Goal: Task Accomplishment & Management: Manage account settings

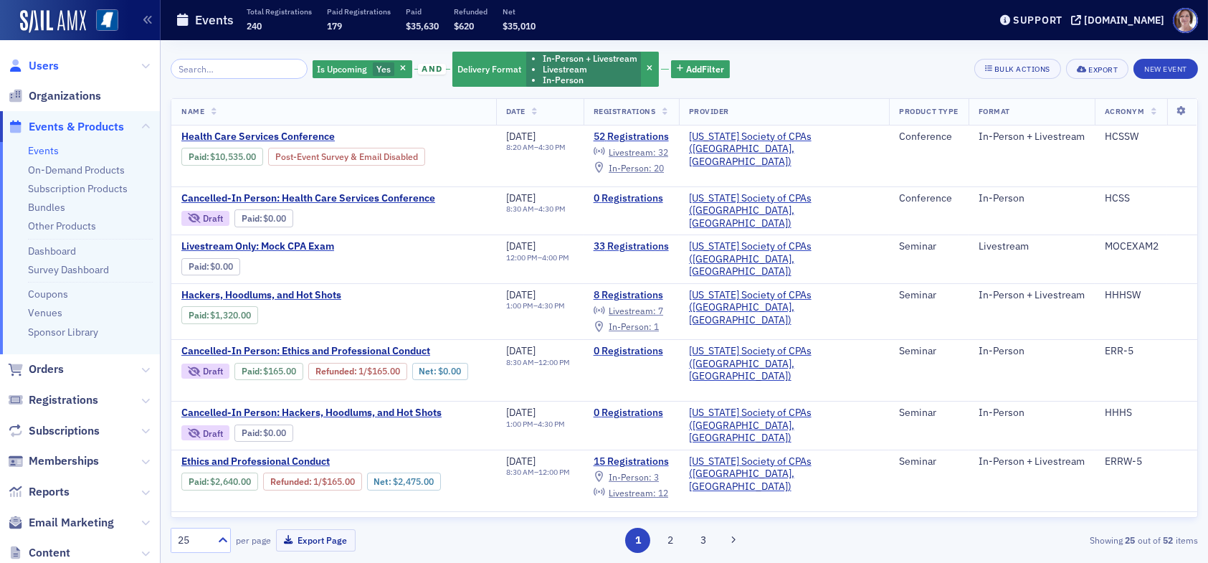
click at [44, 66] on span "Users" at bounding box center [44, 66] width 30 height 16
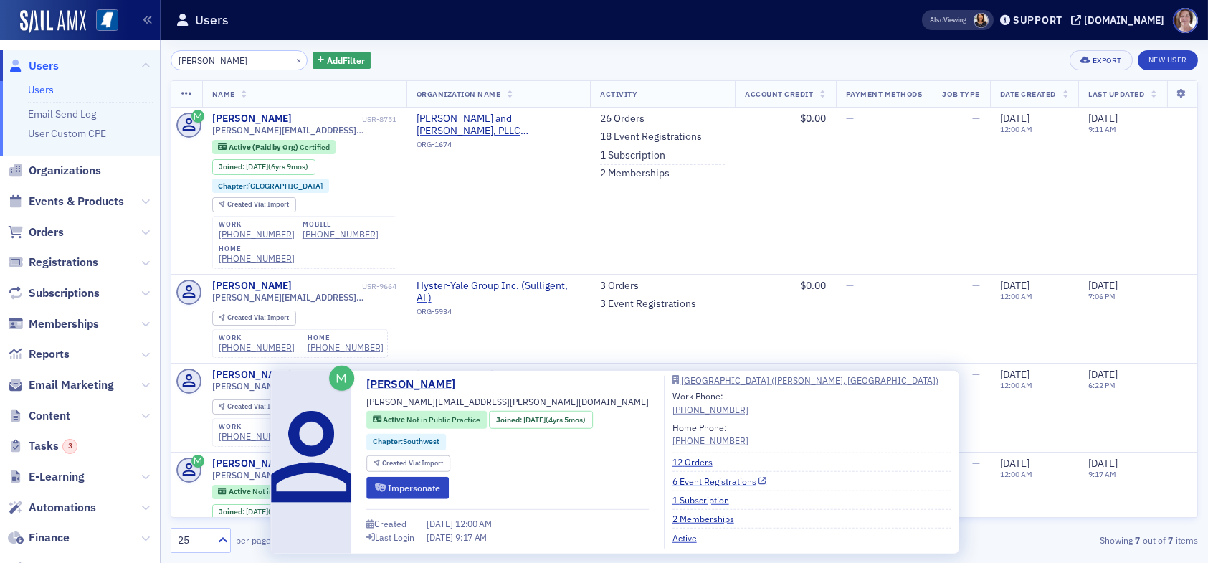
click at [686, 480] on link "6 Event Registrations" at bounding box center [719, 480] width 95 height 13
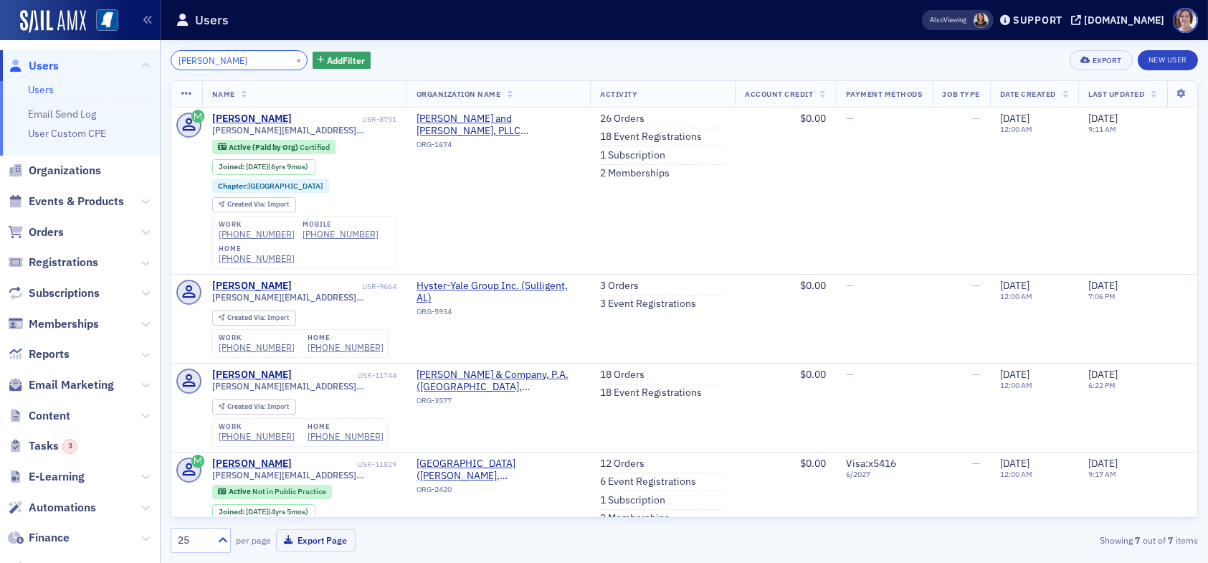
click at [224, 61] on input "[PERSON_NAME]" at bounding box center [239, 60] width 137 height 20
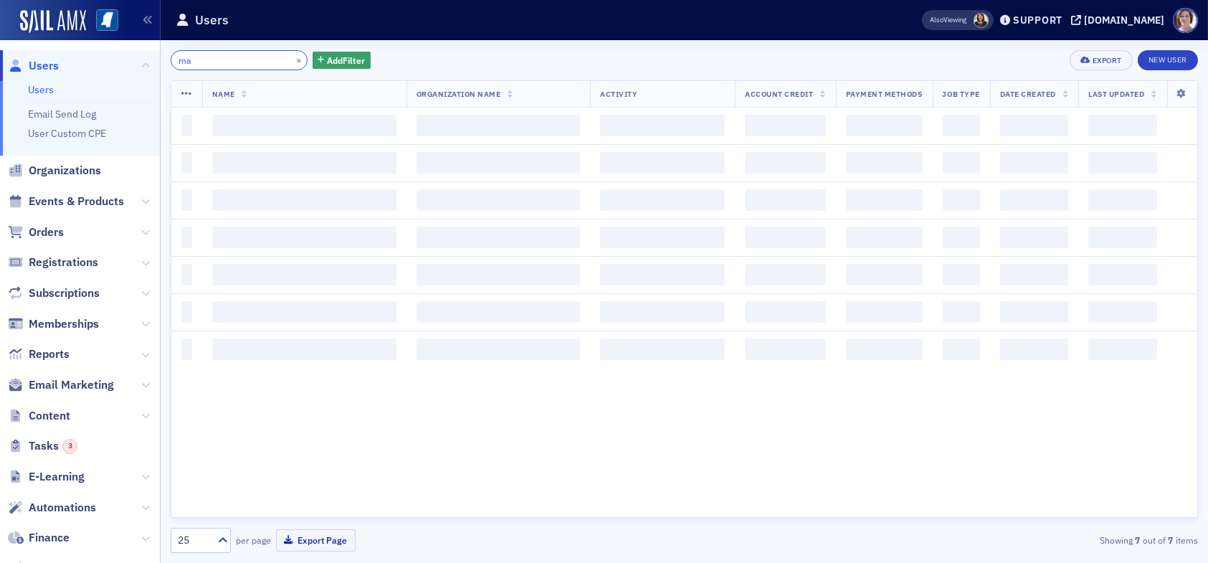
type input "m"
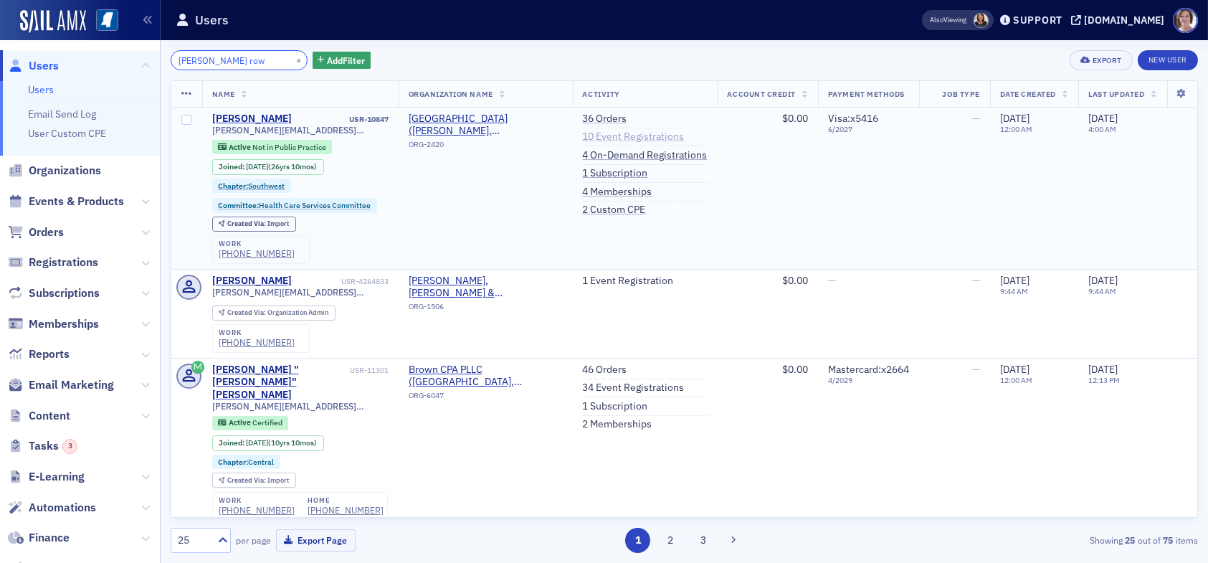
type input "[PERSON_NAME] row"
click at [611, 137] on link "10 Event Registrations" at bounding box center [634, 136] width 102 height 13
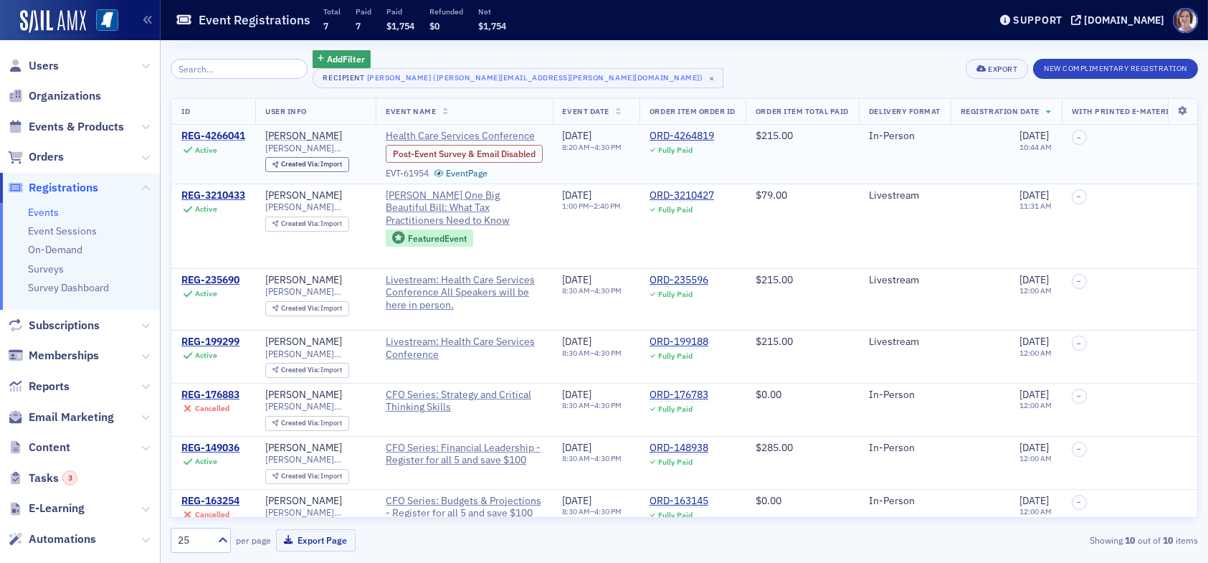
click at [219, 136] on div "REG-4266041" at bounding box center [213, 136] width 64 height 13
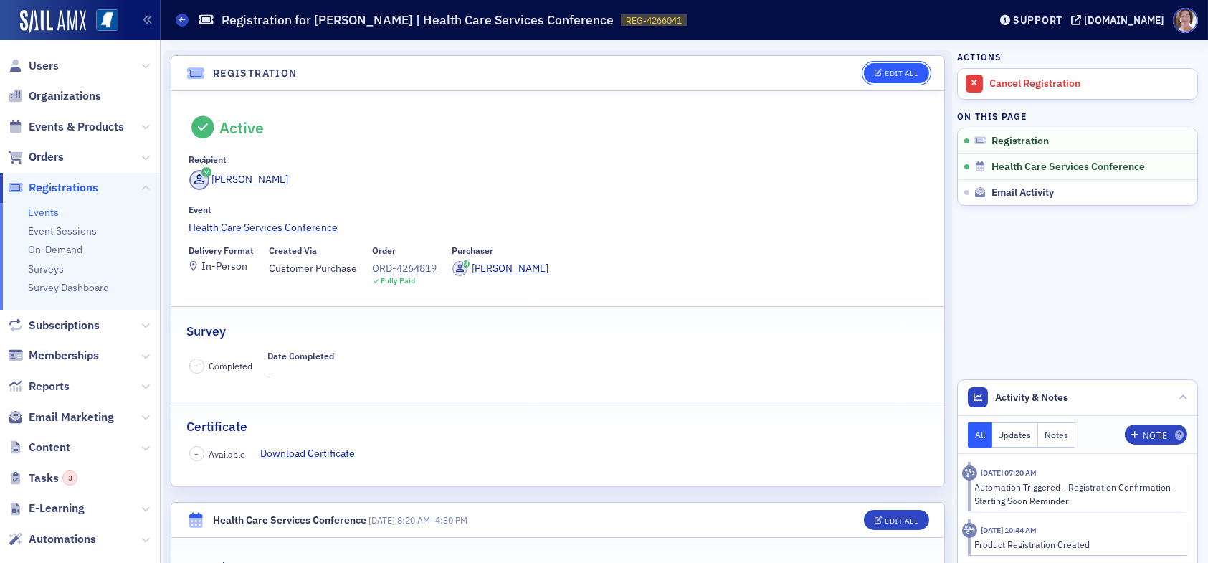
click at [900, 77] on button "Edit All" at bounding box center [896, 73] width 65 height 20
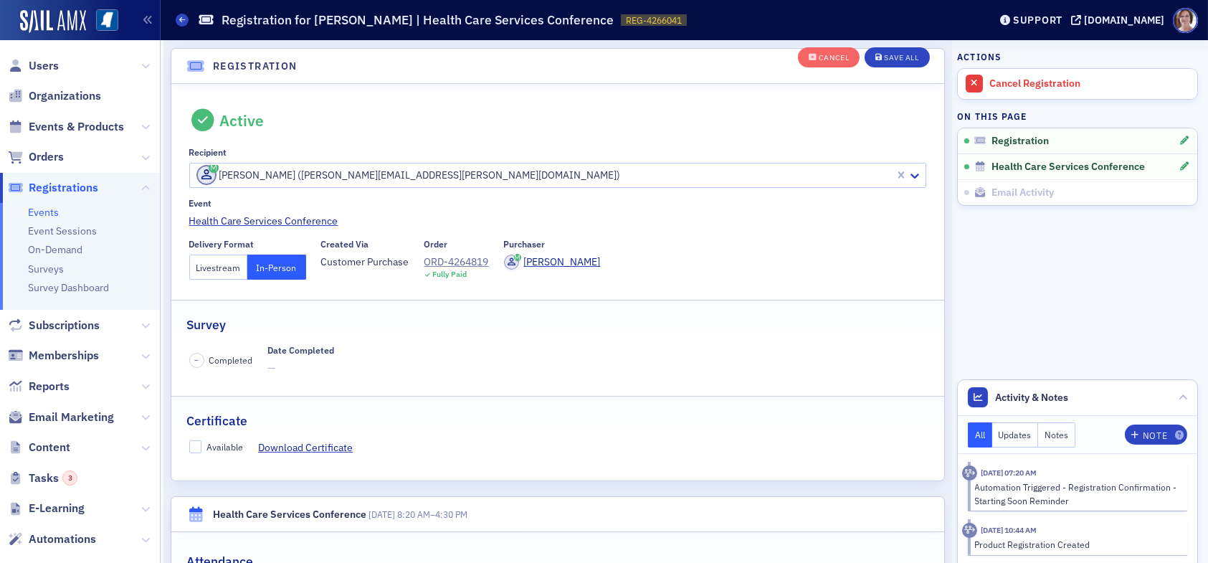
drag, startPoint x: 215, startPoint y: 267, endPoint x: 222, endPoint y: 267, distance: 7.2
click at [215, 267] on button "Livestream" at bounding box center [218, 266] width 59 height 25
click at [891, 62] on button "Save All" at bounding box center [896, 58] width 65 height 20
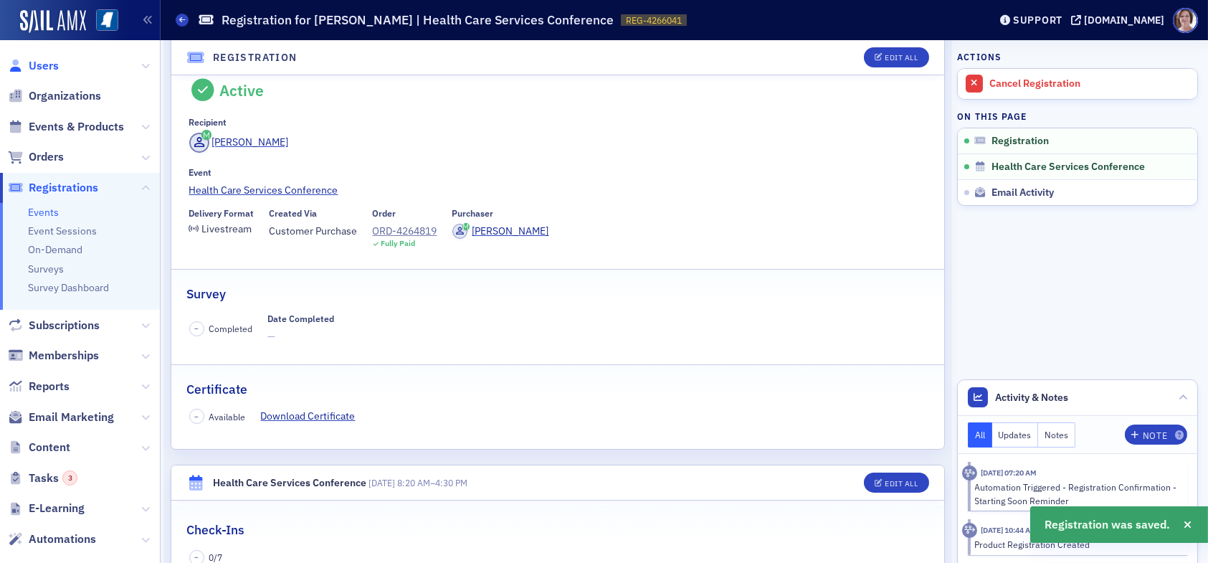
click at [50, 67] on span "Users" at bounding box center [44, 66] width 30 height 16
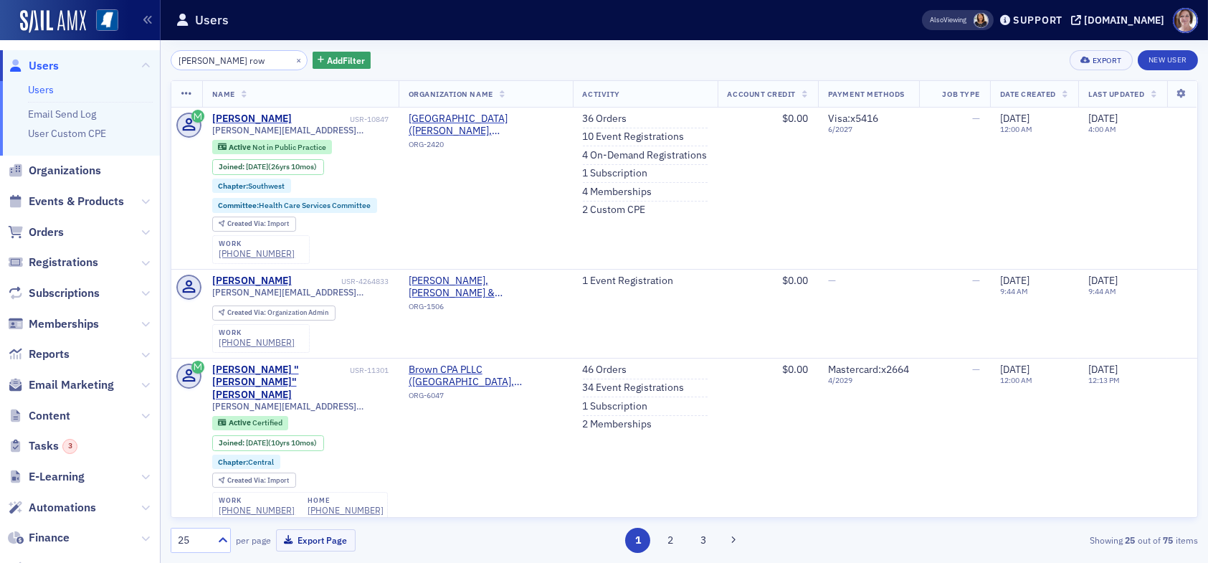
click at [44, 60] on span "Users" at bounding box center [44, 66] width 30 height 16
drag, startPoint x: 232, startPoint y: 57, endPoint x: 141, endPoint y: 69, distance: 91.1
click at [141, 69] on div "Users Users Email Send Log User Custom CPE Organizations Events & Products Orde…" at bounding box center [604, 281] width 1208 height 563
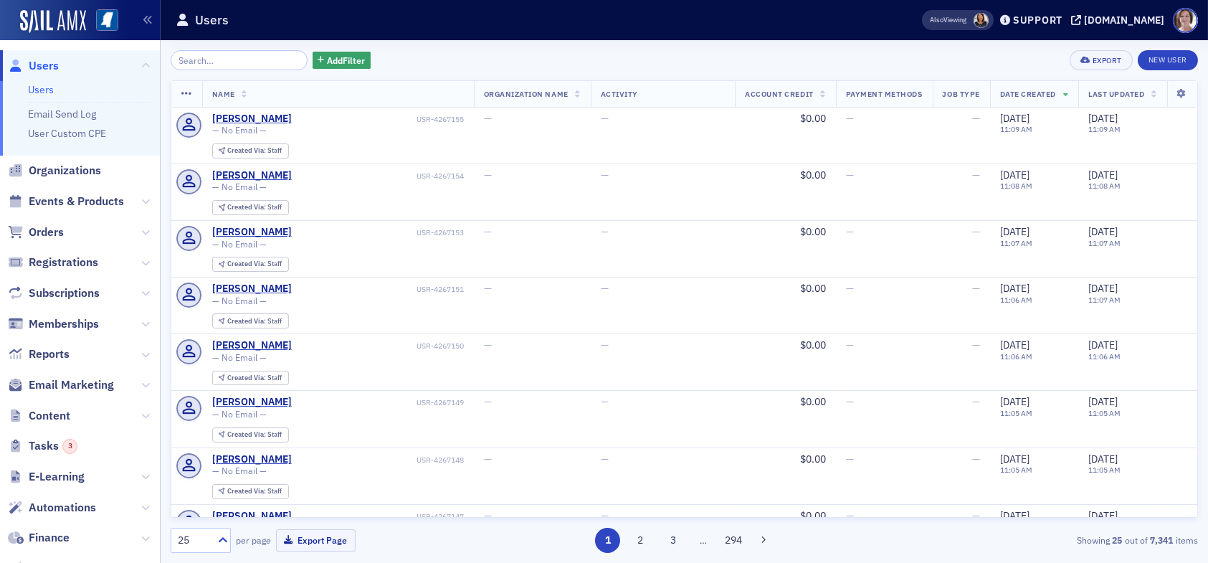
click at [37, 86] on link "Users" at bounding box center [41, 89] width 26 height 13
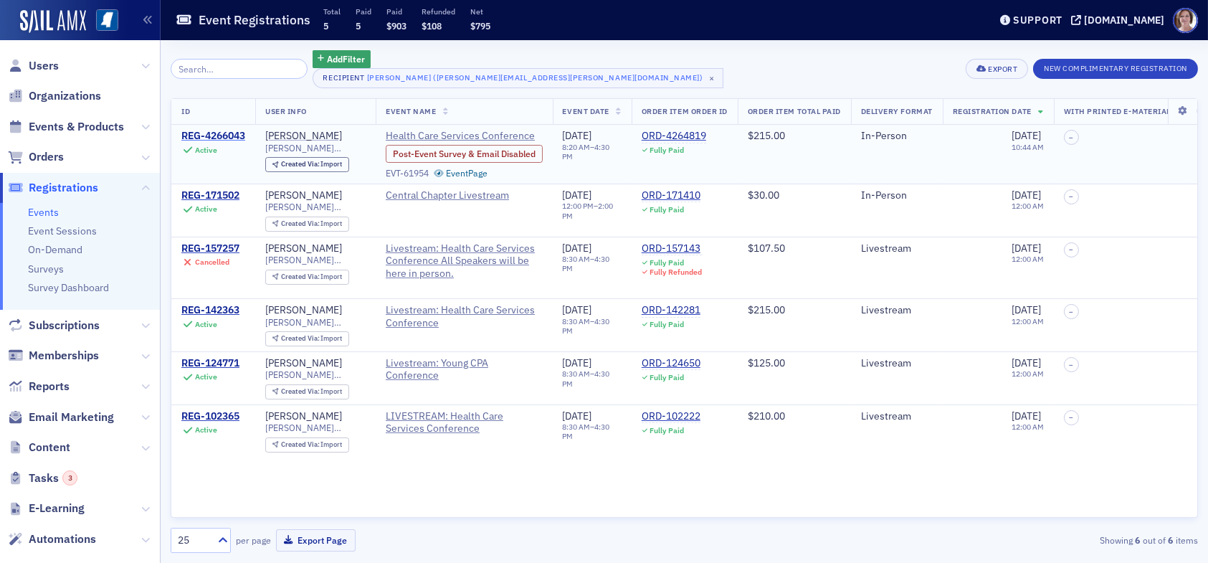
click at [208, 134] on div "REG-4266043" at bounding box center [213, 136] width 64 height 13
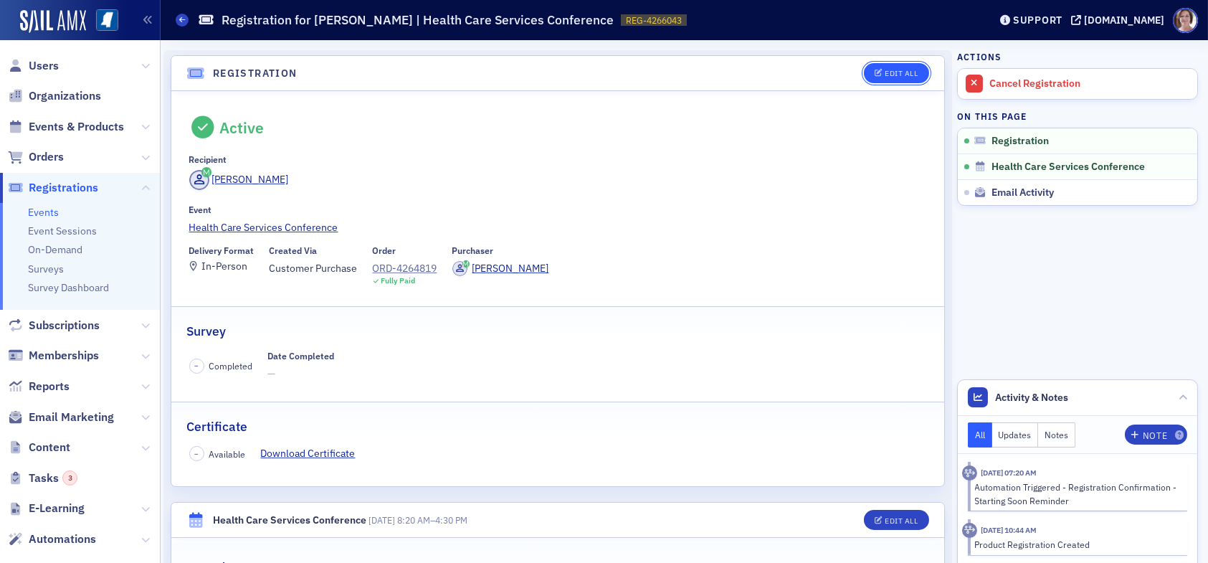
click at [889, 76] on div "Edit All" at bounding box center [901, 74] width 33 height 8
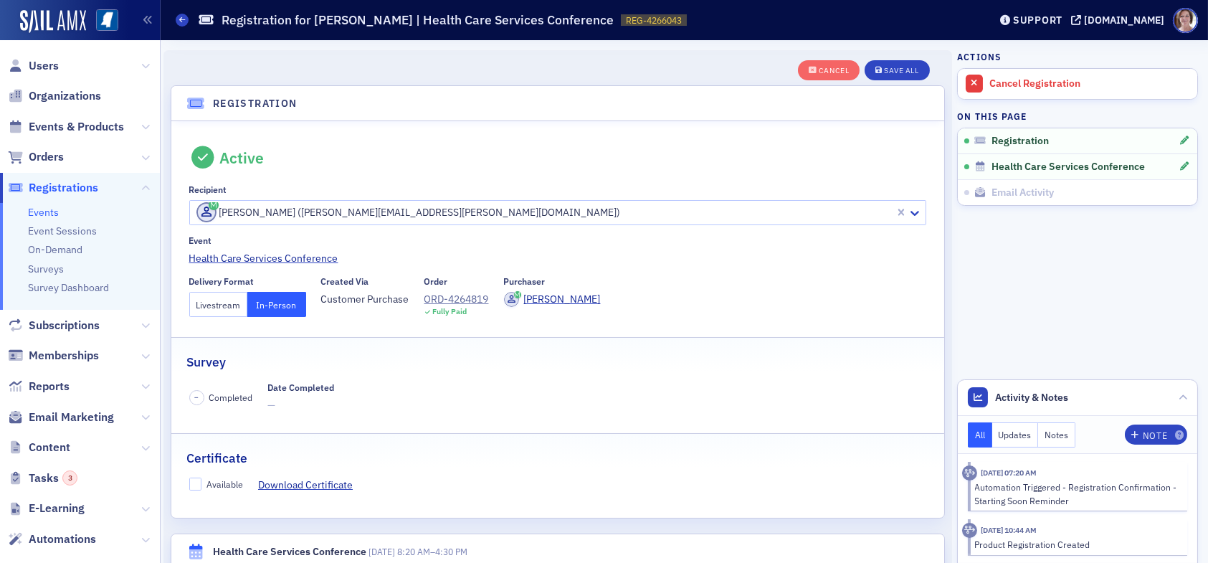
click at [211, 303] on button "Livestream" at bounding box center [218, 304] width 59 height 25
click at [893, 72] on div "Save All" at bounding box center [901, 71] width 34 height 8
